Goal: Transaction & Acquisition: Purchase product/service

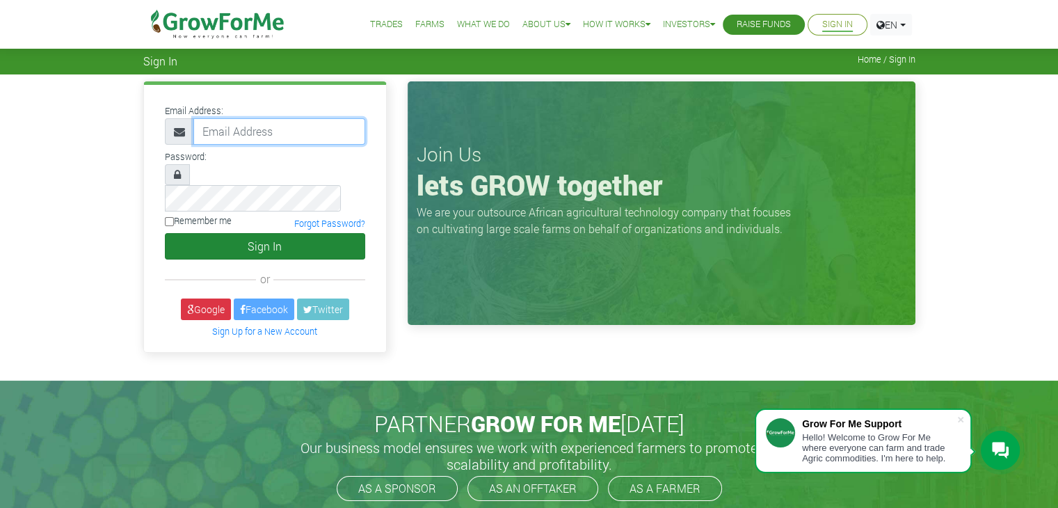
type input "linda@growforme.com"
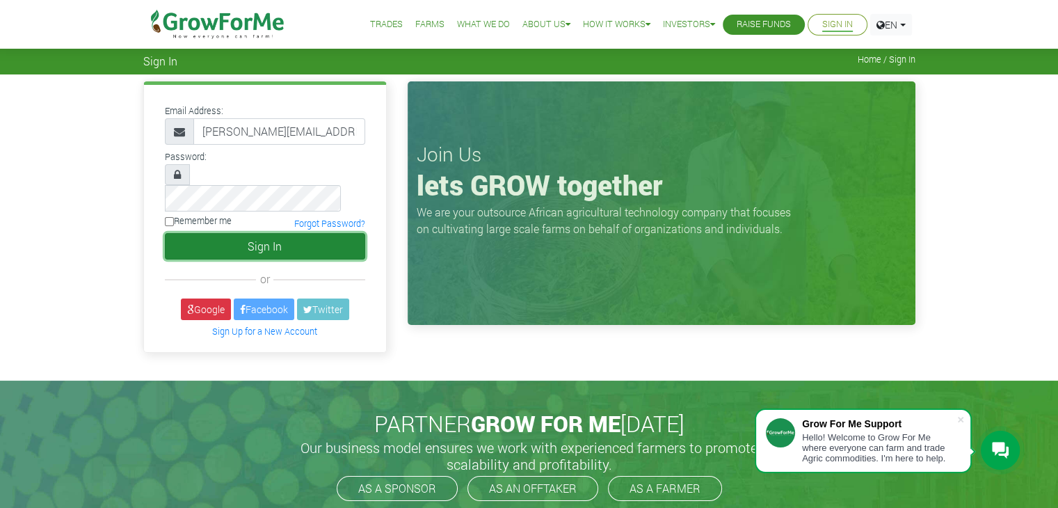
click at [305, 233] on button "Sign In" at bounding box center [265, 246] width 200 height 26
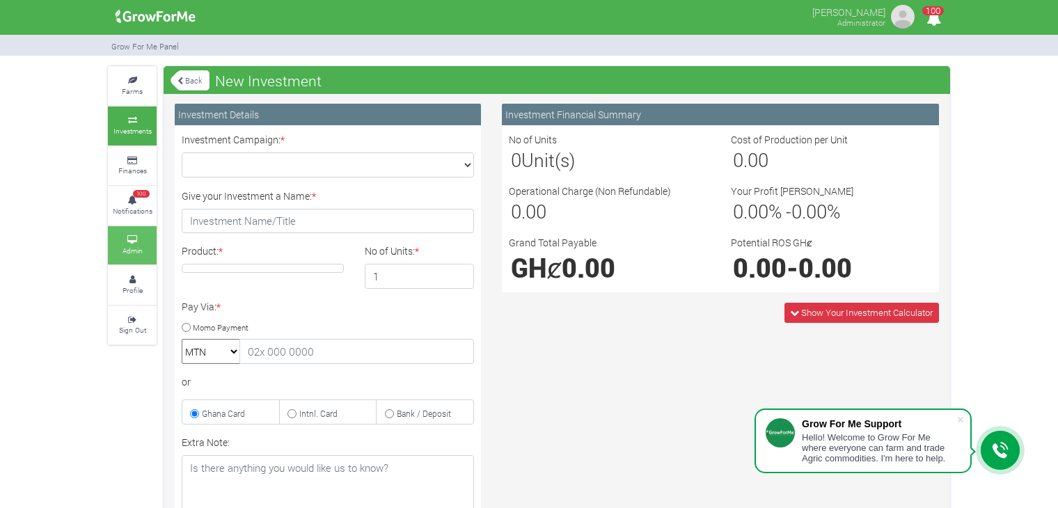
click at [138, 248] on small "Admin" at bounding box center [132, 251] width 20 height 10
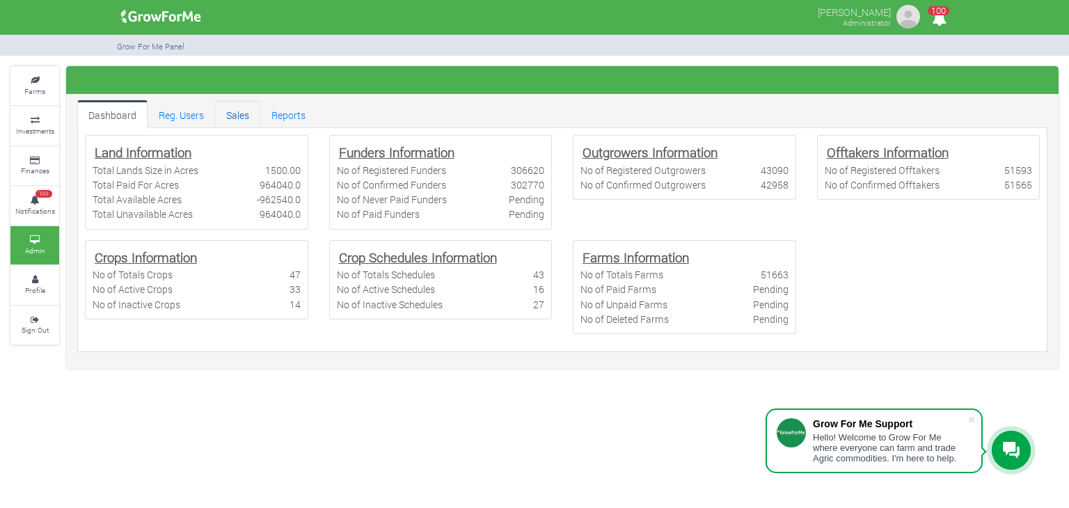
click at [239, 123] on link "Sales" at bounding box center [237, 114] width 45 height 28
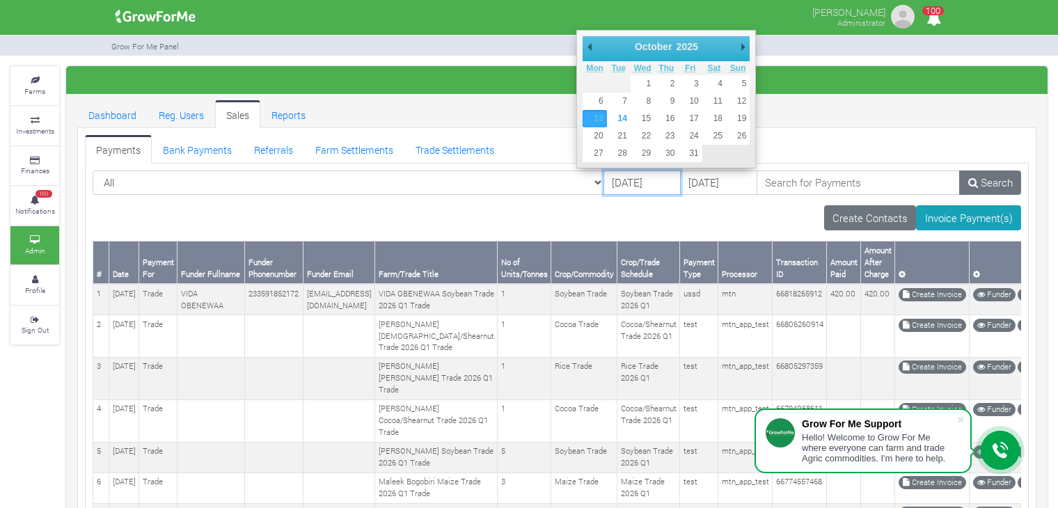
click at [622, 182] on input "13/10/2025" at bounding box center [641, 182] width 77 height 25
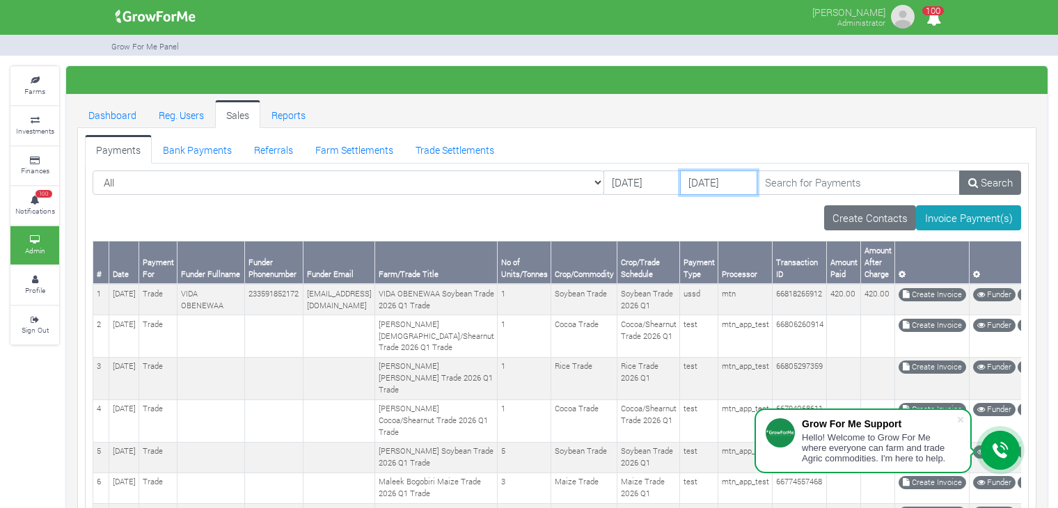
click at [681, 175] on input "15/10/2025" at bounding box center [718, 182] width 77 height 25
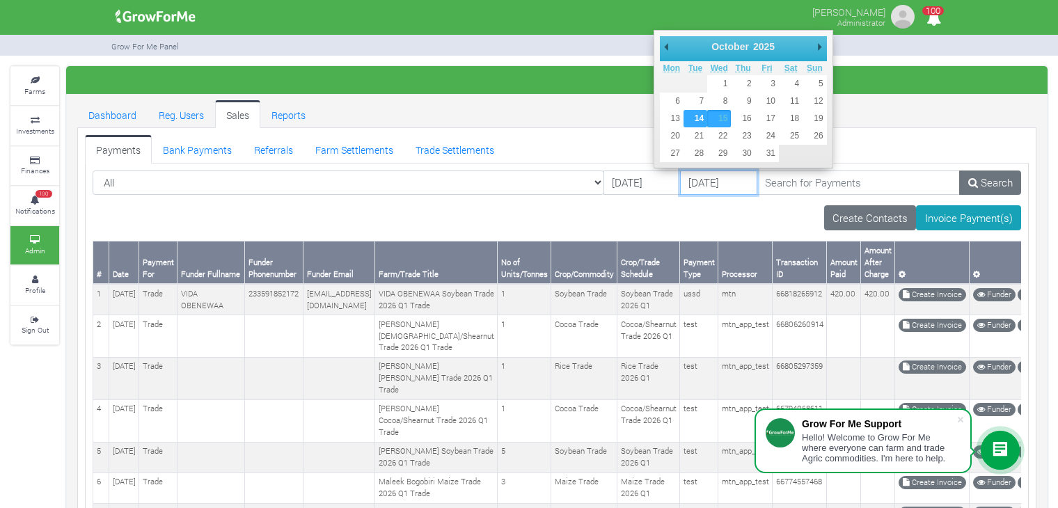
type input "14/10/2025"
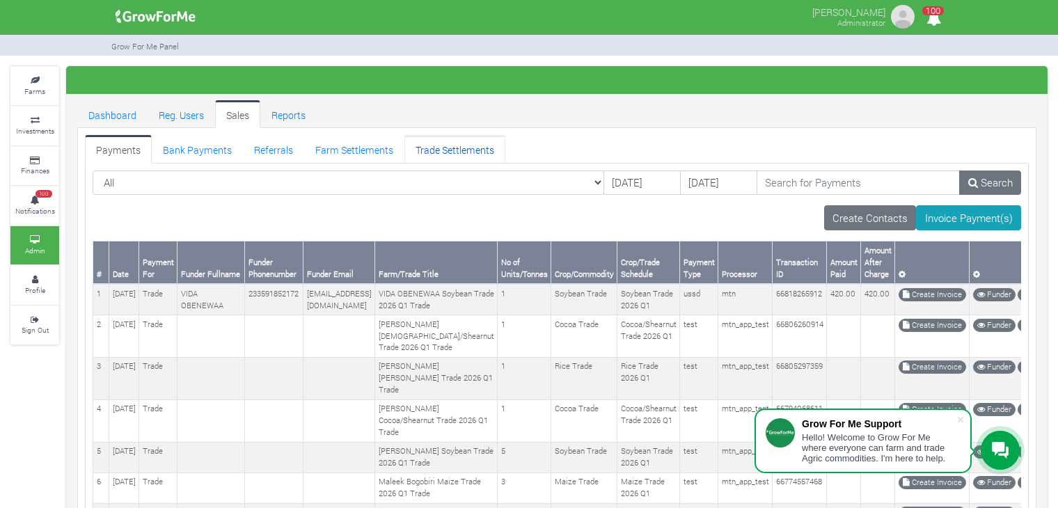
click at [425, 151] on link "Trade Settlements" at bounding box center [454, 149] width 101 height 28
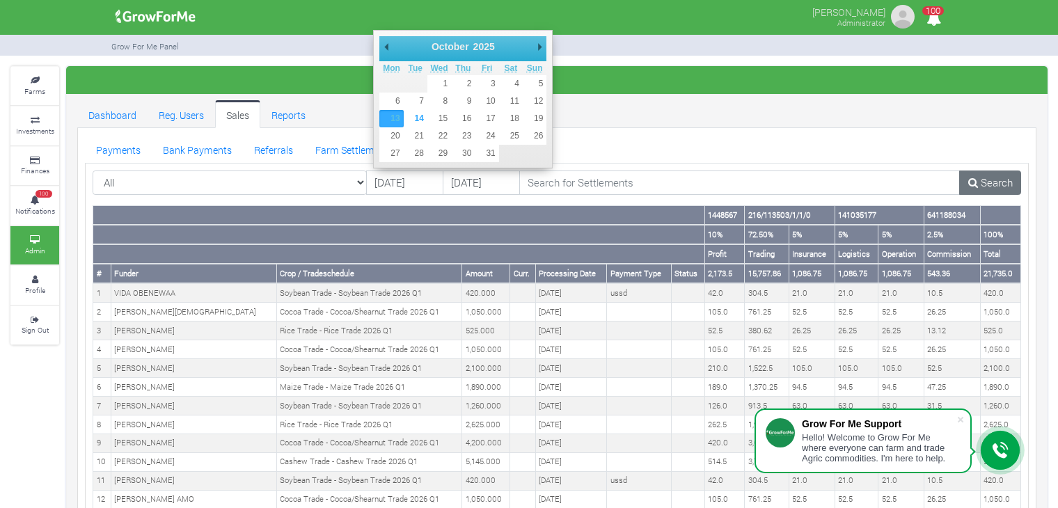
click at [409, 187] on input "[DATE]" at bounding box center [404, 182] width 77 height 25
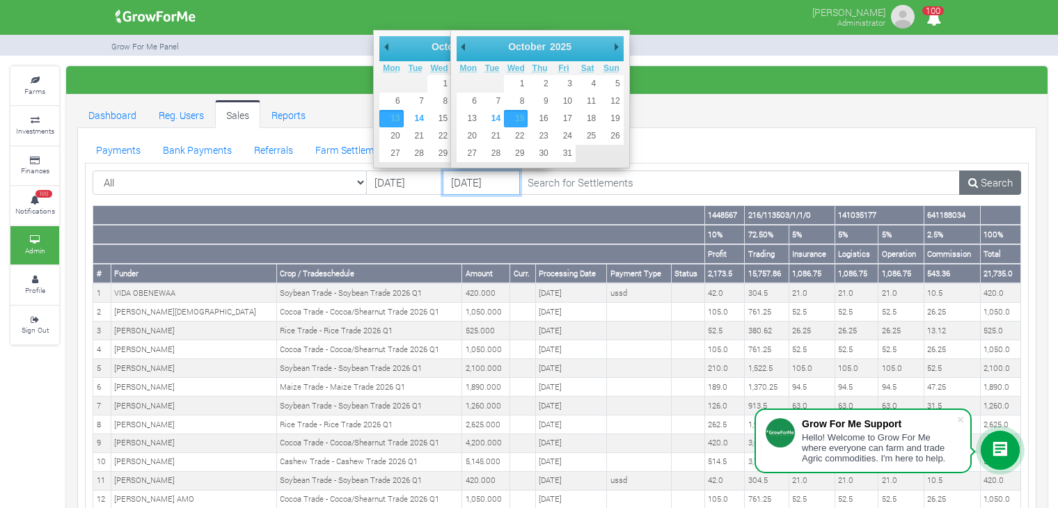
click at [505, 181] on input "[DATE]" at bounding box center [481, 182] width 77 height 25
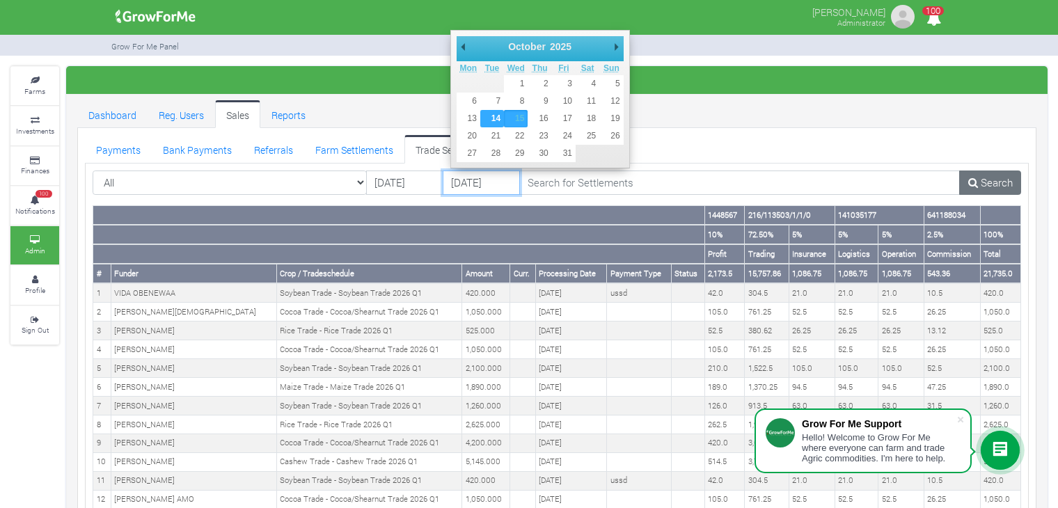
type input "14/10/2025"
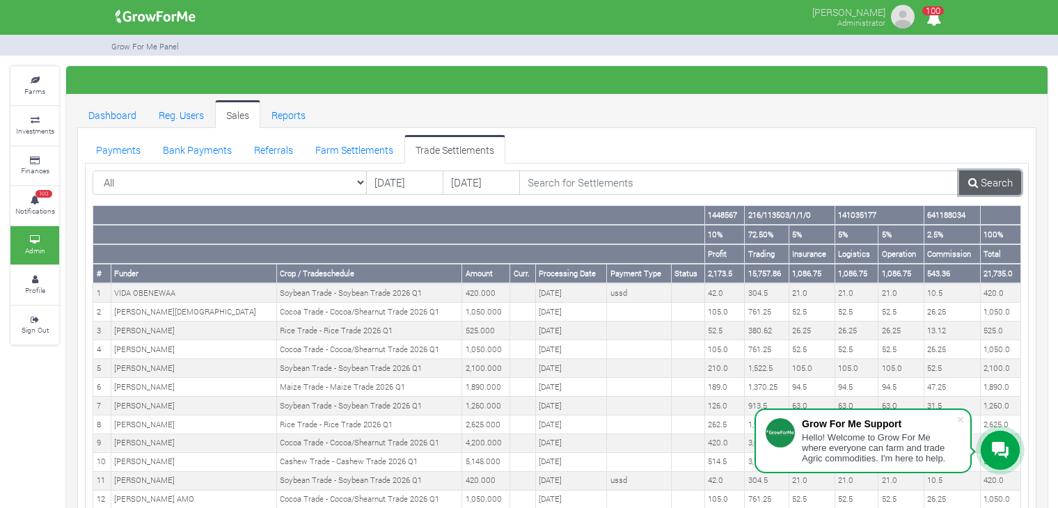
click at [987, 177] on link "Search" at bounding box center [990, 182] width 62 height 25
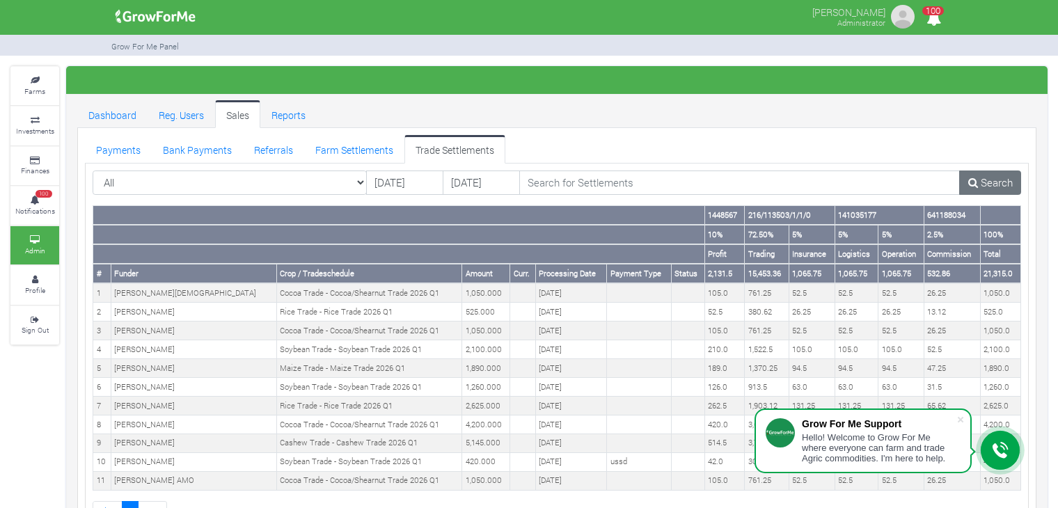
click at [1039, 312] on div "Dashboard Reg. Users Sales Reports Payments Referrals" at bounding box center [557, 323] width 980 height 447
click at [125, 143] on link "Payments" at bounding box center [118, 149] width 67 height 28
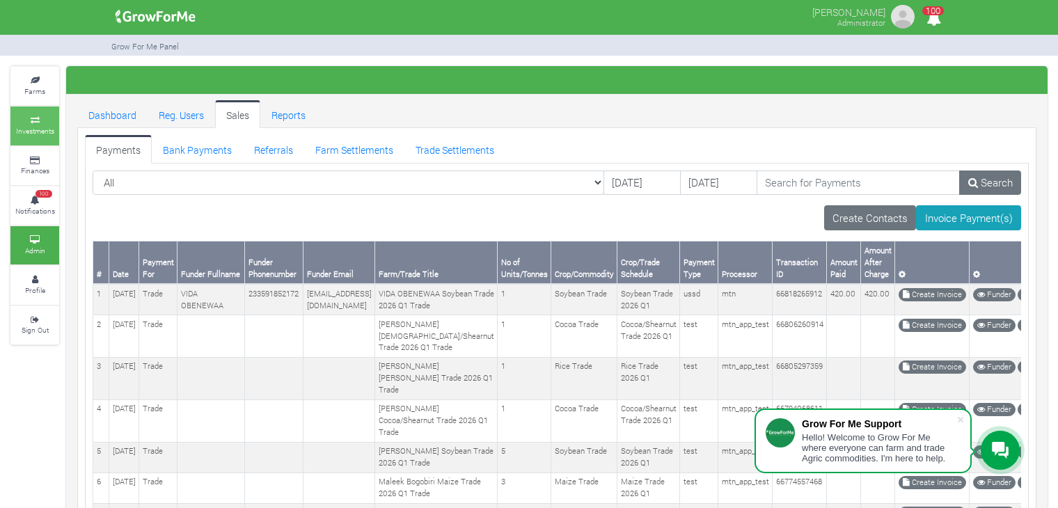
click at [42, 118] on icon at bounding box center [35, 120] width 42 height 7
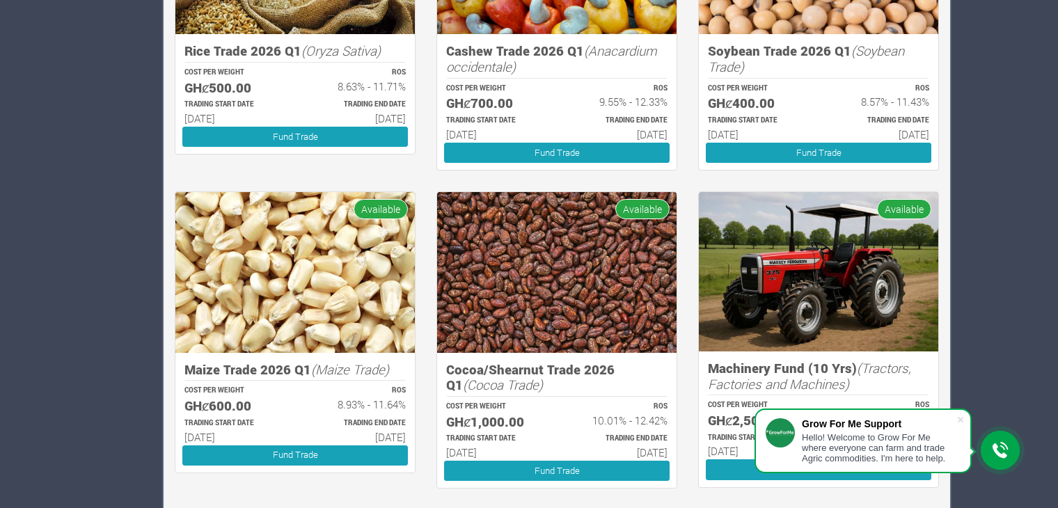
scroll to position [1300, 0]
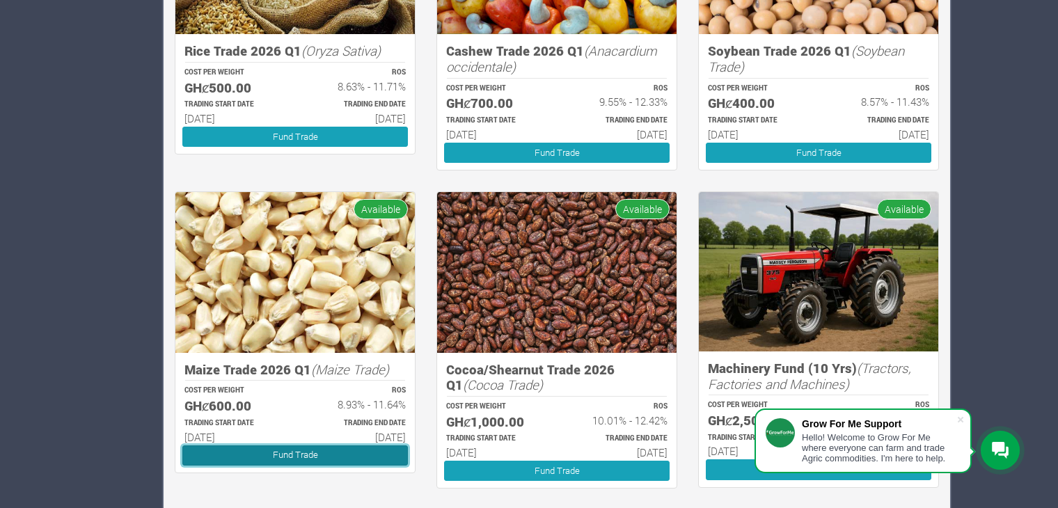
click at [274, 445] on link "Fund Trade" at bounding box center [294, 455] width 225 height 20
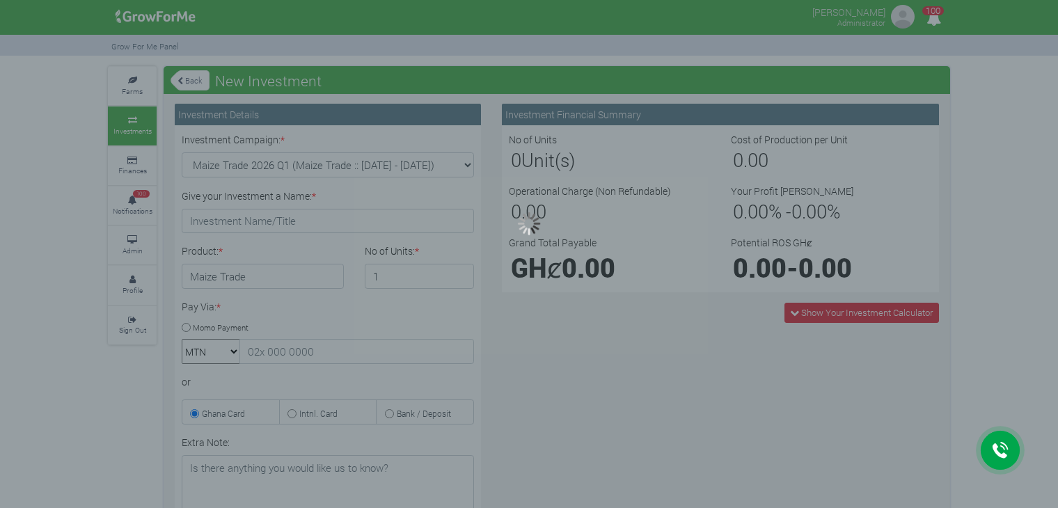
type input "1"
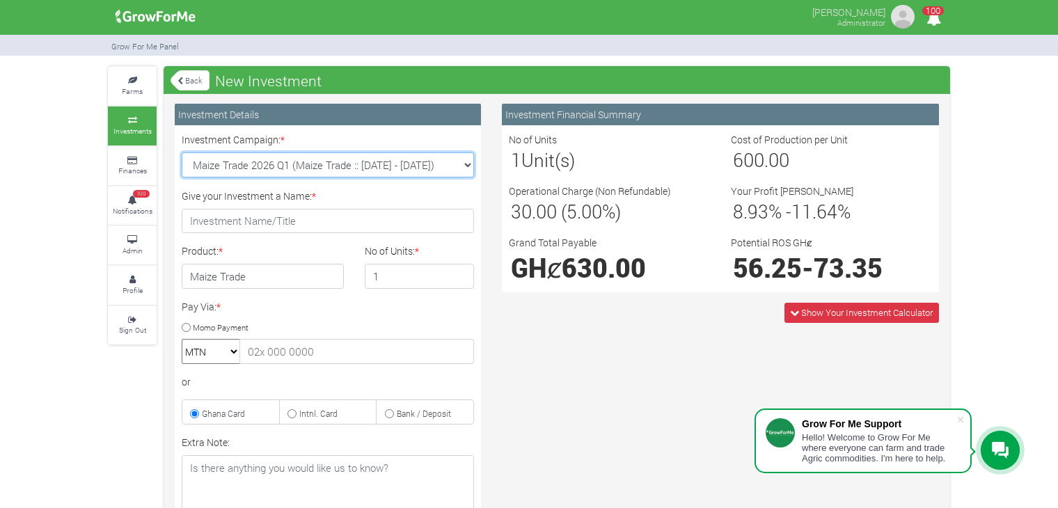
click at [468, 161] on select "Maize Trade 2026 Q1 (Maize Trade :: [DATE] - [DATE]) Cocoa/Shearnut Trade 2026 …" at bounding box center [328, 164] width 292 height 25
select select "51"
click at [182, 152] on select "Maize Trade 2026 Q1 (Maize Trade :: [DATE] - [DATE]) Cocoa/Shearnut Trade 2026 …" at bounding box center [328, 164] width 292 height 25
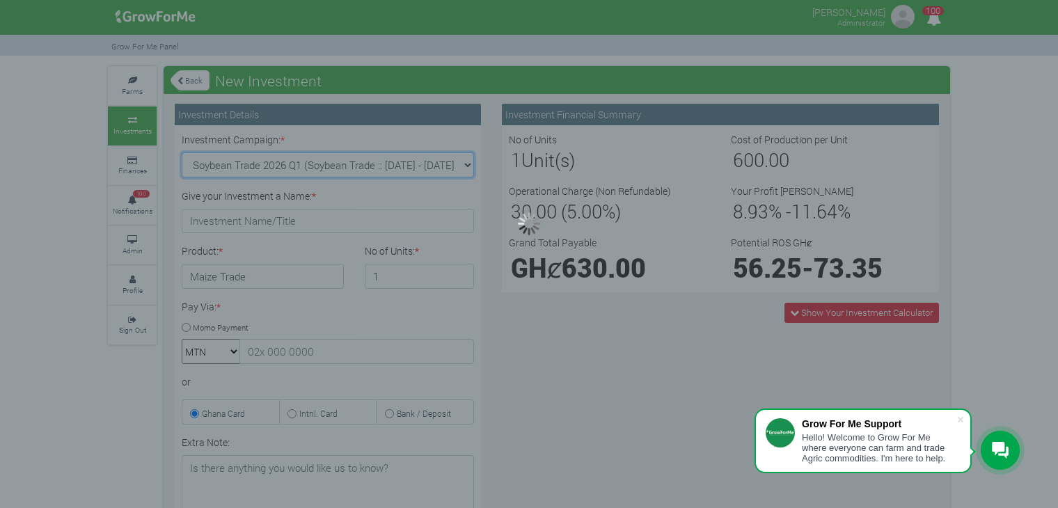
type input "1"
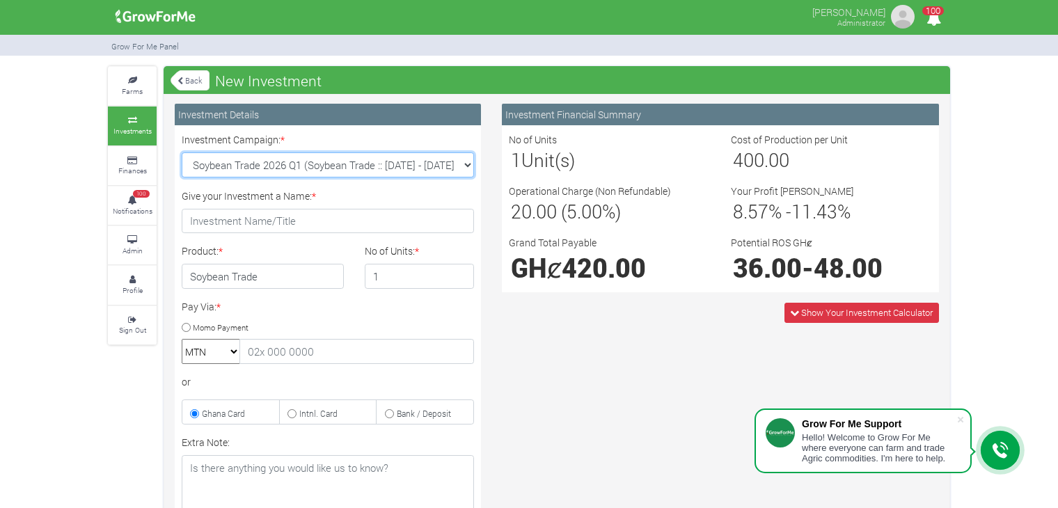
click at [463, 164] on select "Maize Trade 2026 Q1 (Maize Trade :: [DATE] - [DATE]) Cocoa/Shearnut Trade 2026 …" at bounding box center [328, 164] width 292 height 25
select select "53"
click at [182, 152] on select "Maize Trade 2026 Q1 (Maize Trade :: [DATE] - [DATE]) Cocoa/Shearnut Trade 2026 …" at bounding box center [328, 164] width 292 height 25
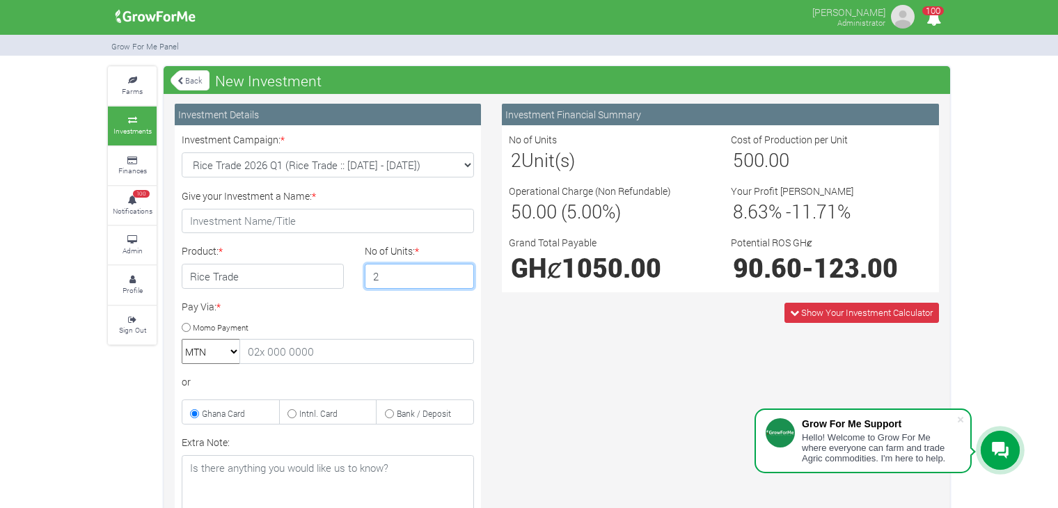
click at [460, 270] on input "2" at bounding box center [420, 276] width 110 height 25
type input "3"
click at [460, 270] on input "3" at bounding box center [420, 276] width 110 height 25
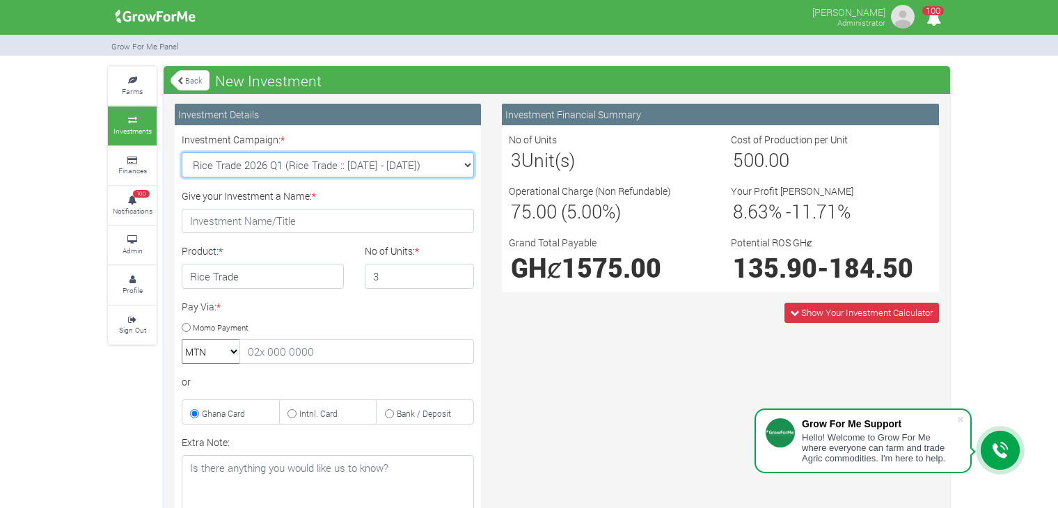
click at [467, 162] on select "Maize Trade 2026 Q1 (Maize Trade :: [DATE] - [DATE]) Cocoa/Shearnut Trade 2026 …" at bounding box center [328, 164] width 292 height 25
select select "54"
click at [182, 152] on select "Maize Trade 2026 Q1 (Maize Trade :: [DATE] - [DATE]) Cocoa/Shearnut Trade 2026 …" at bounding box center [328, 164] width 292 height 25
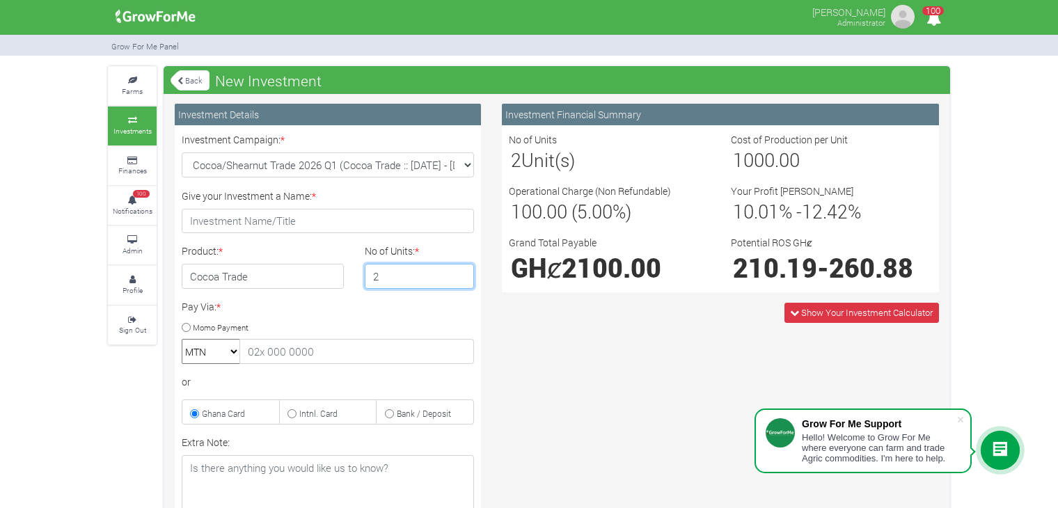
type input "2"
click at [459, 271] on input "2" at bounding box center [420, 276] width 110 height 25
